Goal: Task Accomplishment & Management: Manage account settings

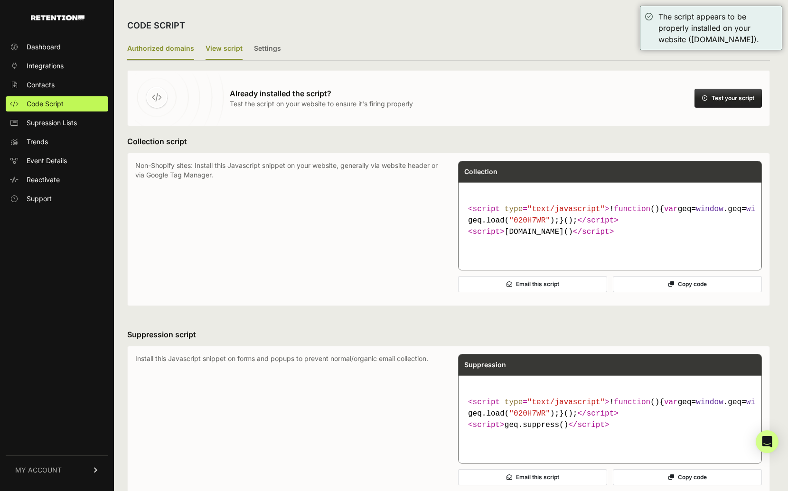
click at [171, 51] on label "Authorized domains" at bounding box center [160, 49] width 67 height 22
click at [0, 0] on input "Authorized domains" at bounding box center [0, 0] width 0 height 0
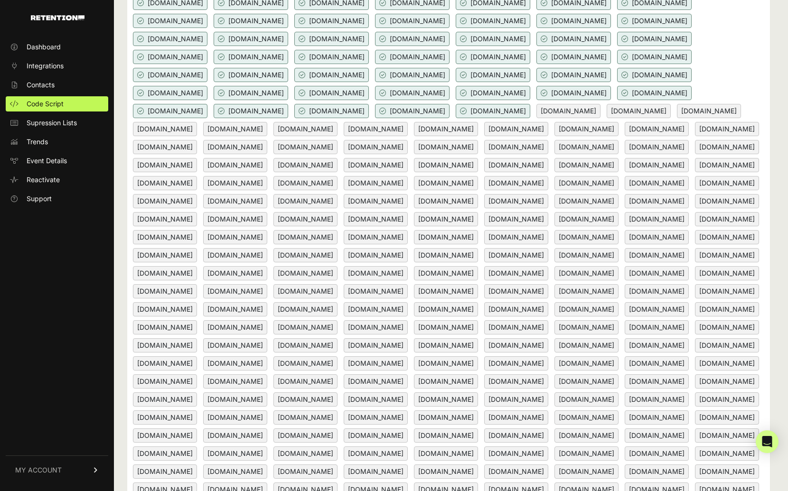
scroll to position [687, 0]
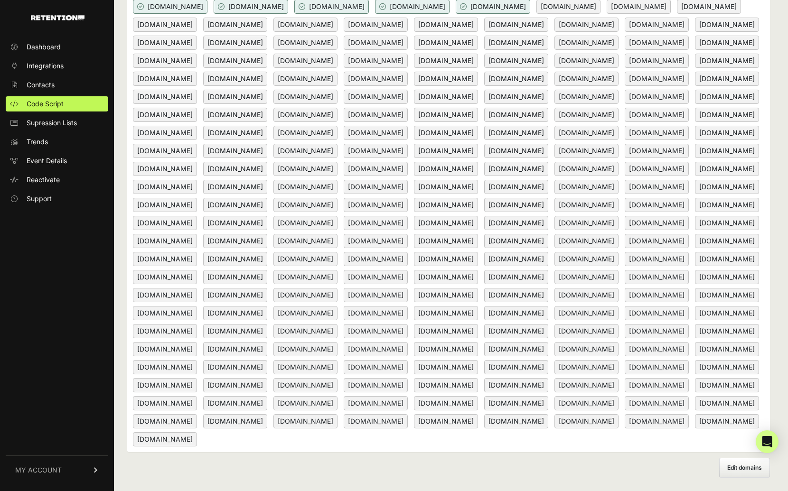
click at [730, 468] on label "Edit domains" at bounding box center [744, 468] width 51 height 20
click at [0, 0] on input "Add domain" at bounding box center [0, 0] width 0 height 0
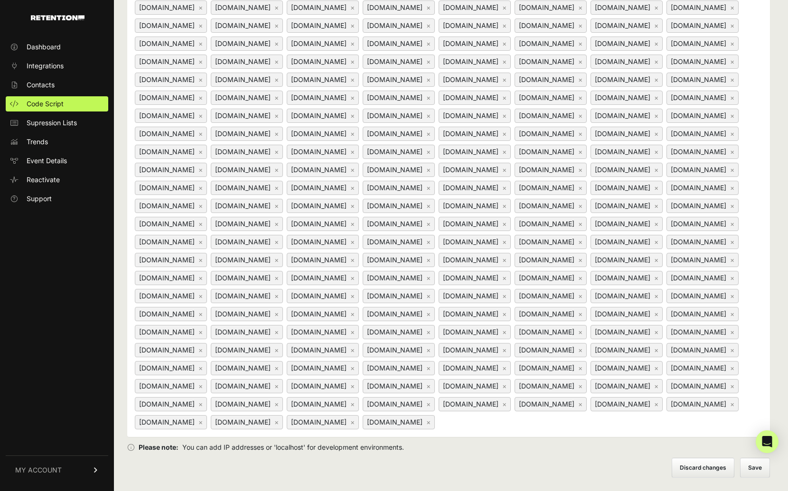
scroll to position [724, 0]
click at [692, 428] on div "manndentalofalbany.com × www.manndentalofalbany.com × landing.doctorsinternet.c…" at bounding box center [448, 25] width 643 height 823
paste input "prestige-dentistry.com"
type input "prestige-dentistry.com"
click at [762, 469] on button "Save" at bounding box center [755, 468] width 29 height 19
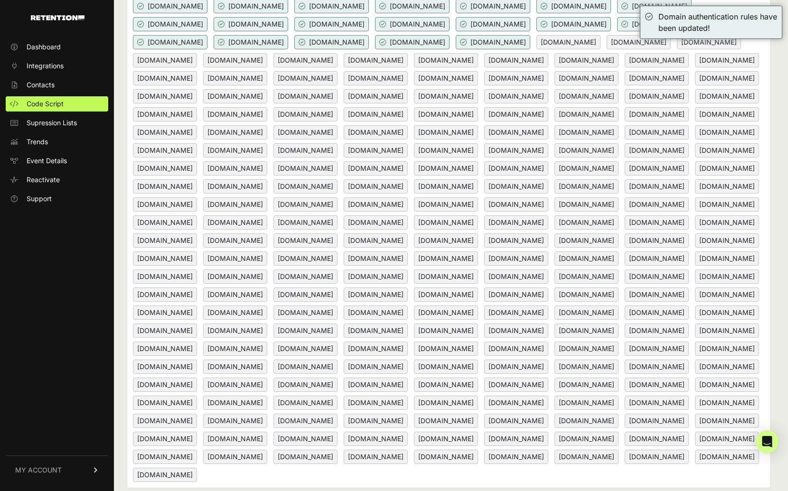
scroll to position [336, 0]
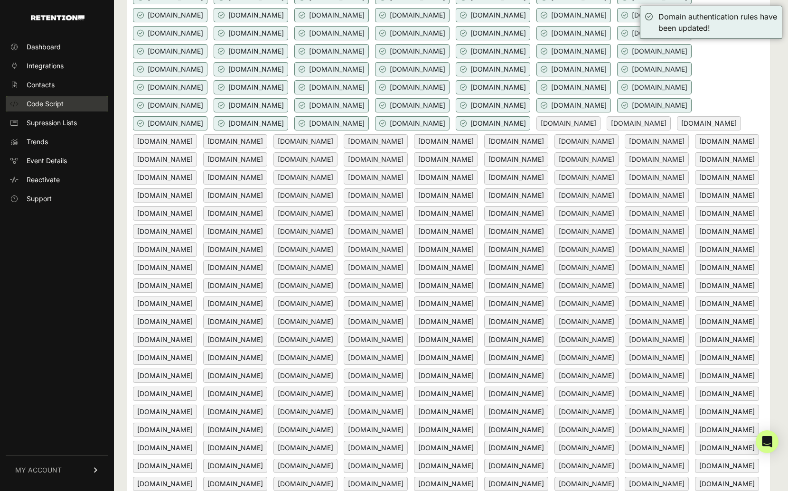
click at [68, 107] on link "Code Script" at bounding box center [57, 103] width 103 height 15
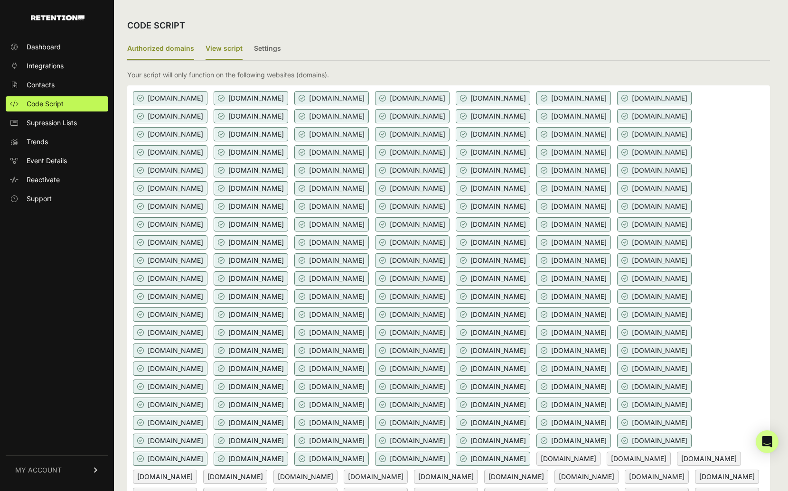
click at [234, 52] on label "View script" at bounding box center [224, 49] width 37 height 22
click at [0, 0] on input "View script" at bounding box center [0, 0] width 0 height 0
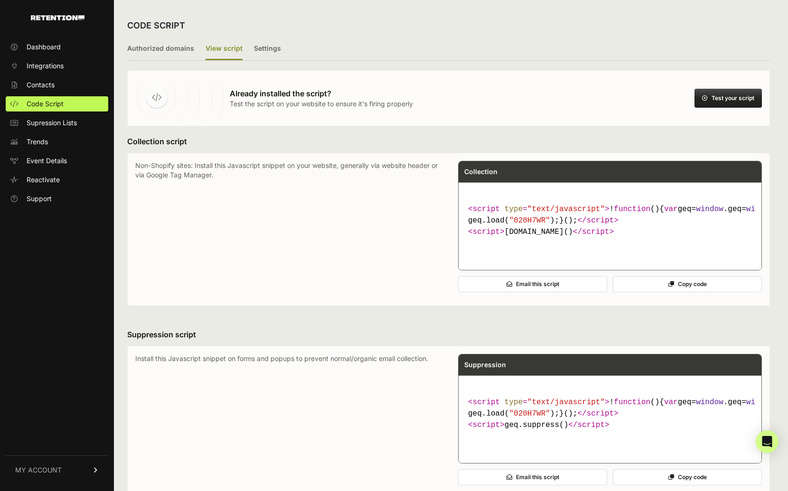
click at [637, 292] on button "Copy code" at bounding box center [687, 284] width 149 height 16
